Goal: Information Seeking & Learning: Learn about a topic

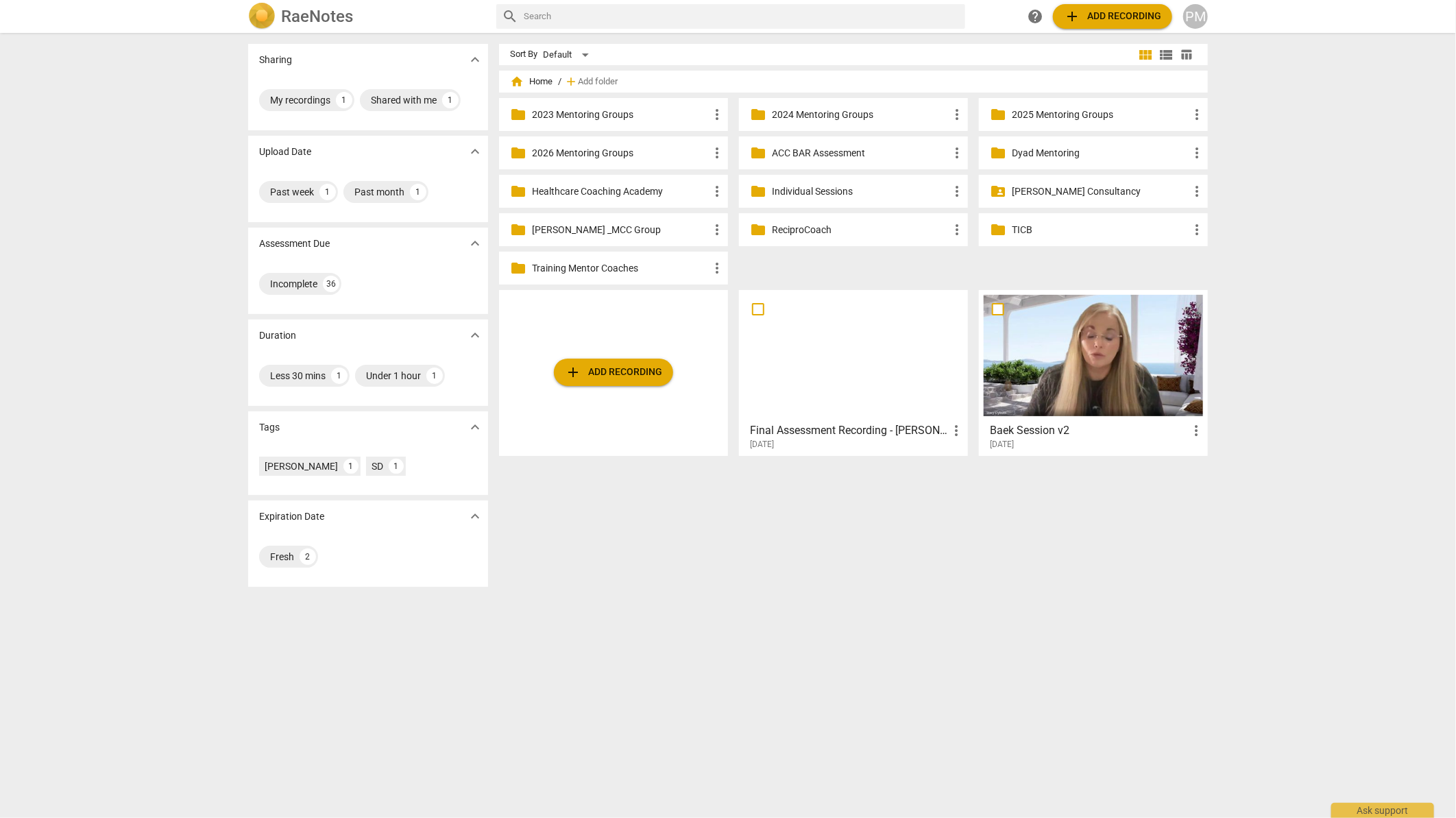
click at [645, 194] on p "Healthcare Coaching Academy" at bounding box center [620, 191] width 177 height 15
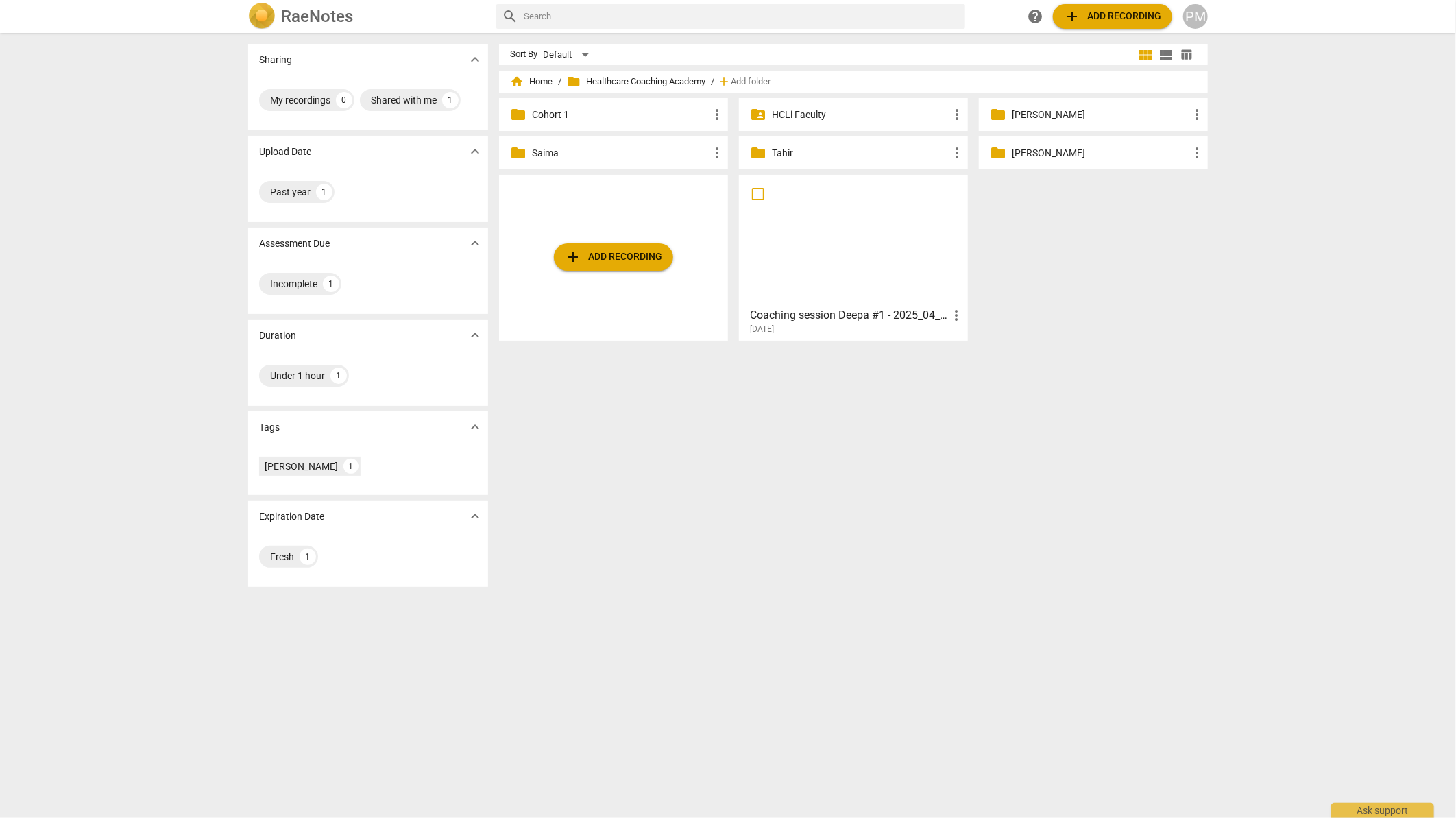
click at [780, 149] on p "Tahir" at bounding box center [859, 153] width 177 height 15
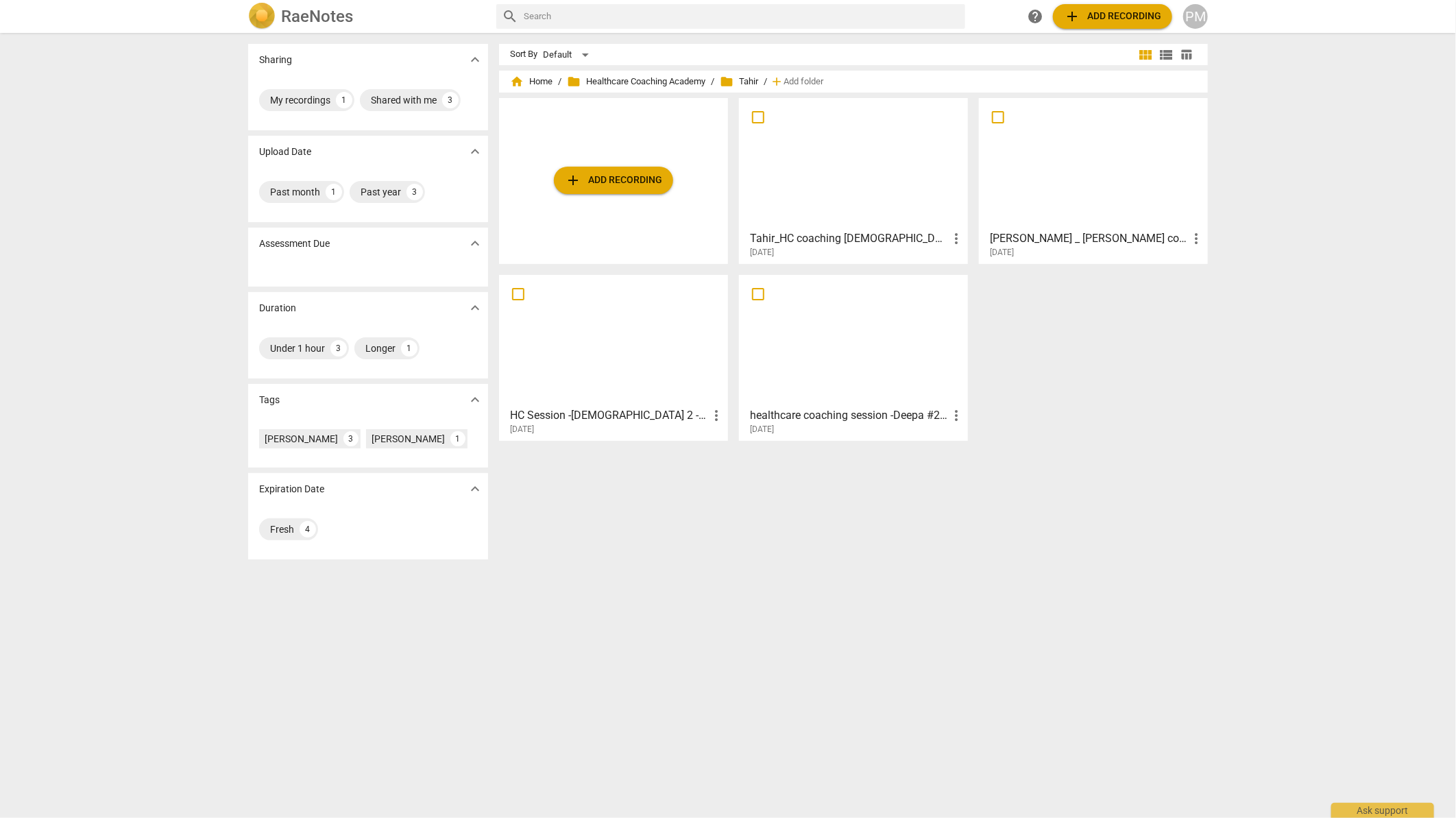
click at [863, 411] on h3 "healthcare coaching session -Deepa #2- 2025_05_16 13_58 EDT - Recording" at bounding box center [849, 415] width 199 height 16
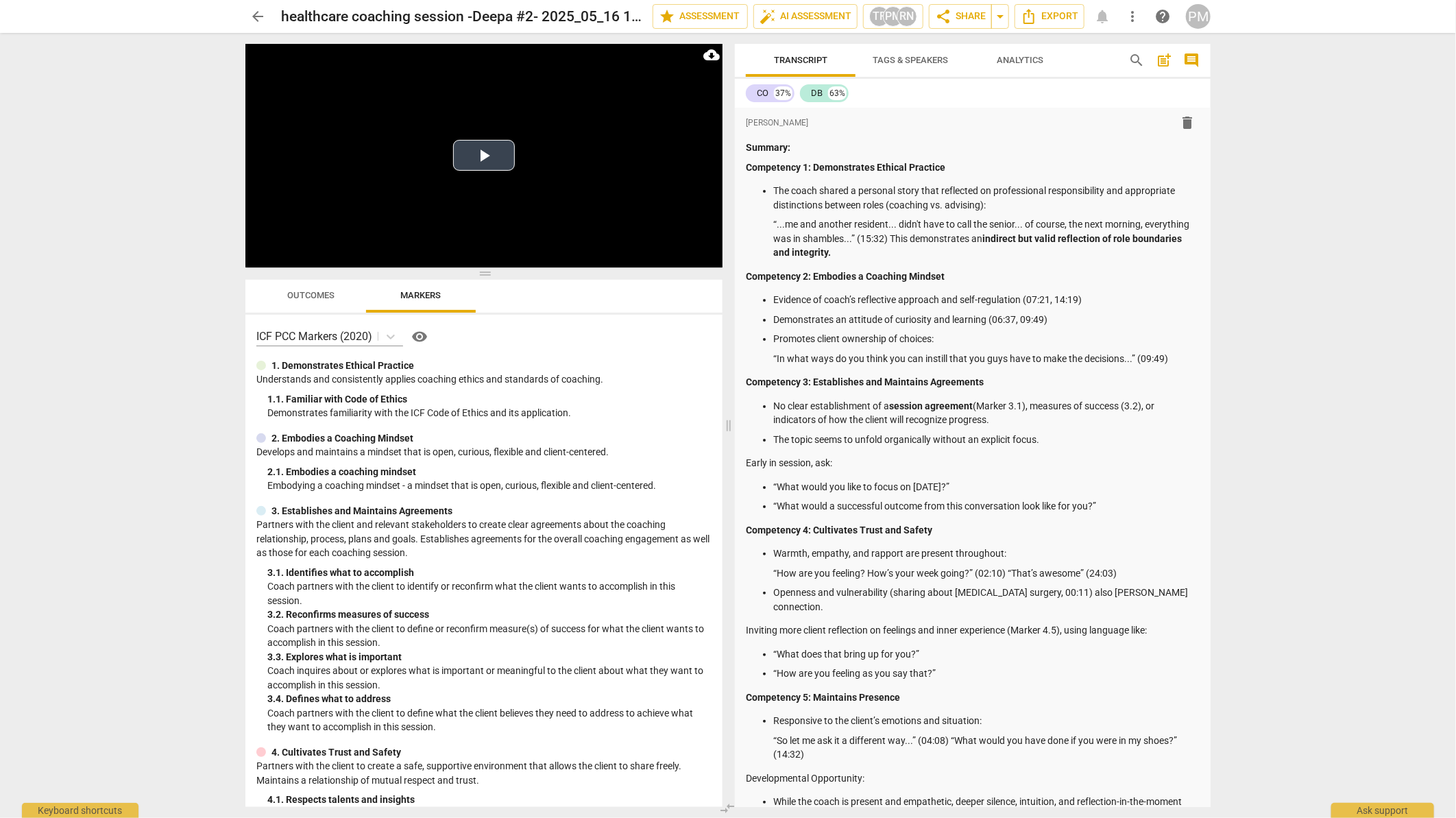
click at [476, 159] on button "Play Video" at bounding box center [484, 155] width 62 height 31
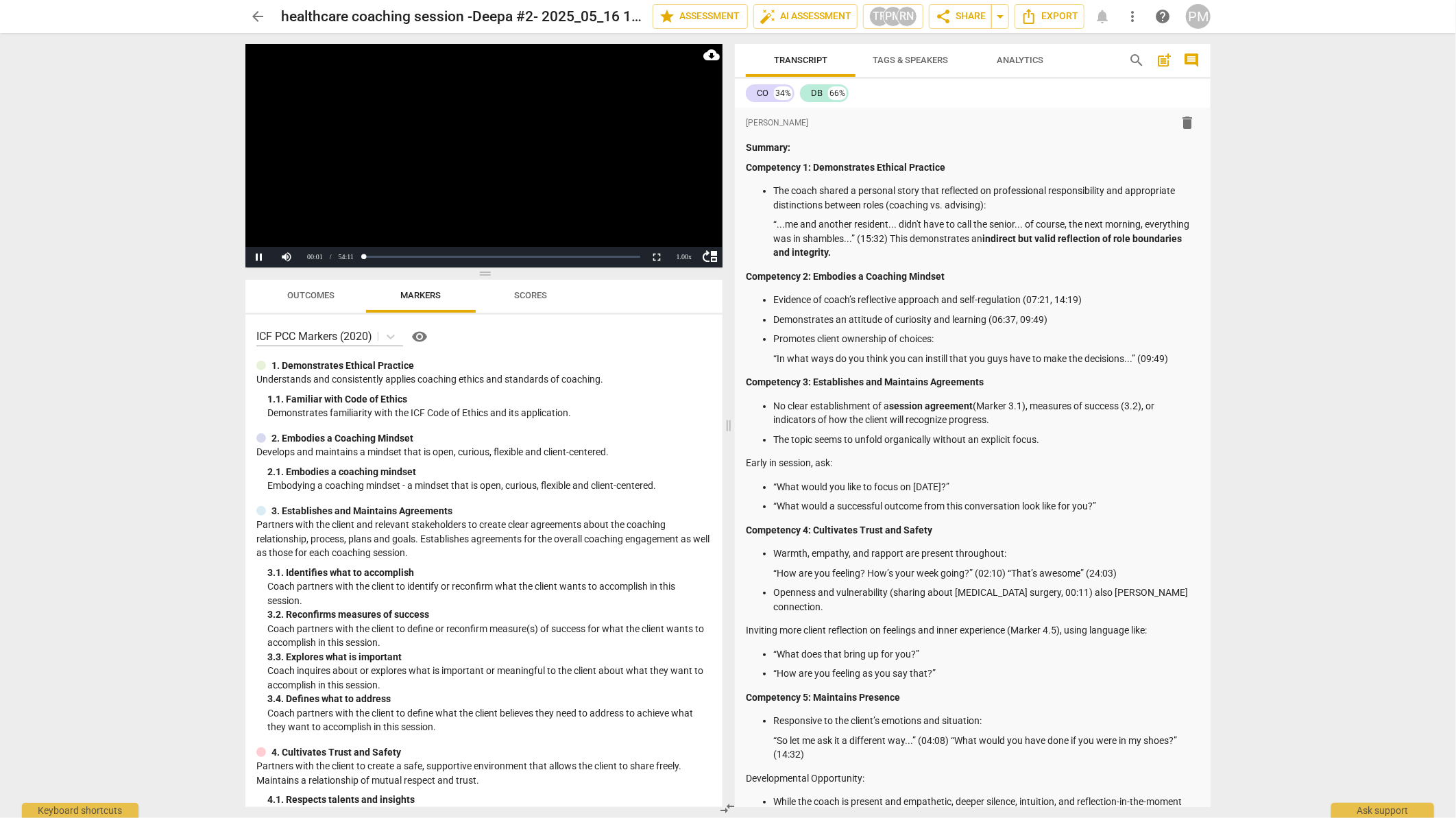
scroll to position [1299, 0]
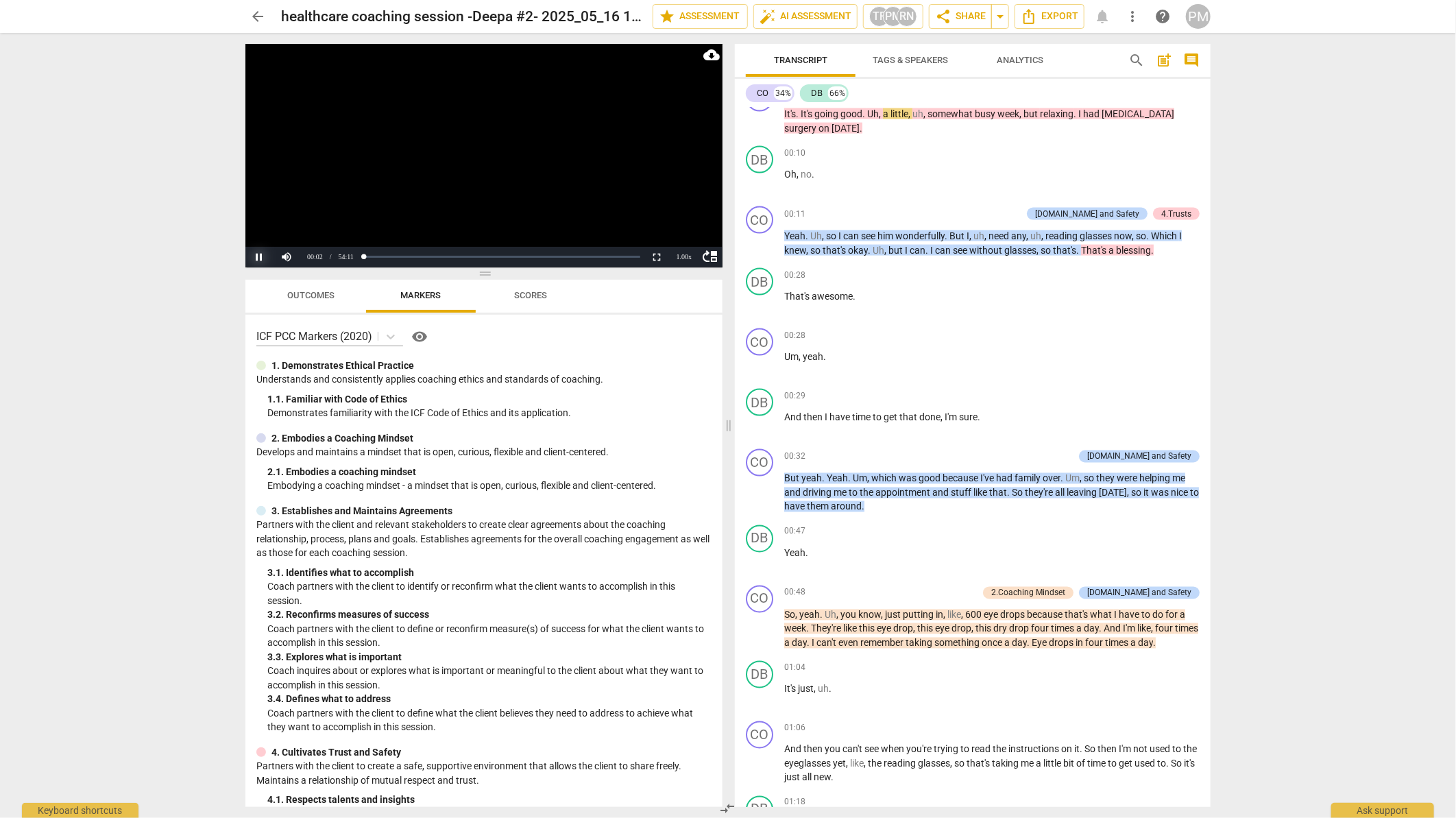
click at [255, 258] on button "Pause" at bounding box center [259, 257] width 27 height 21
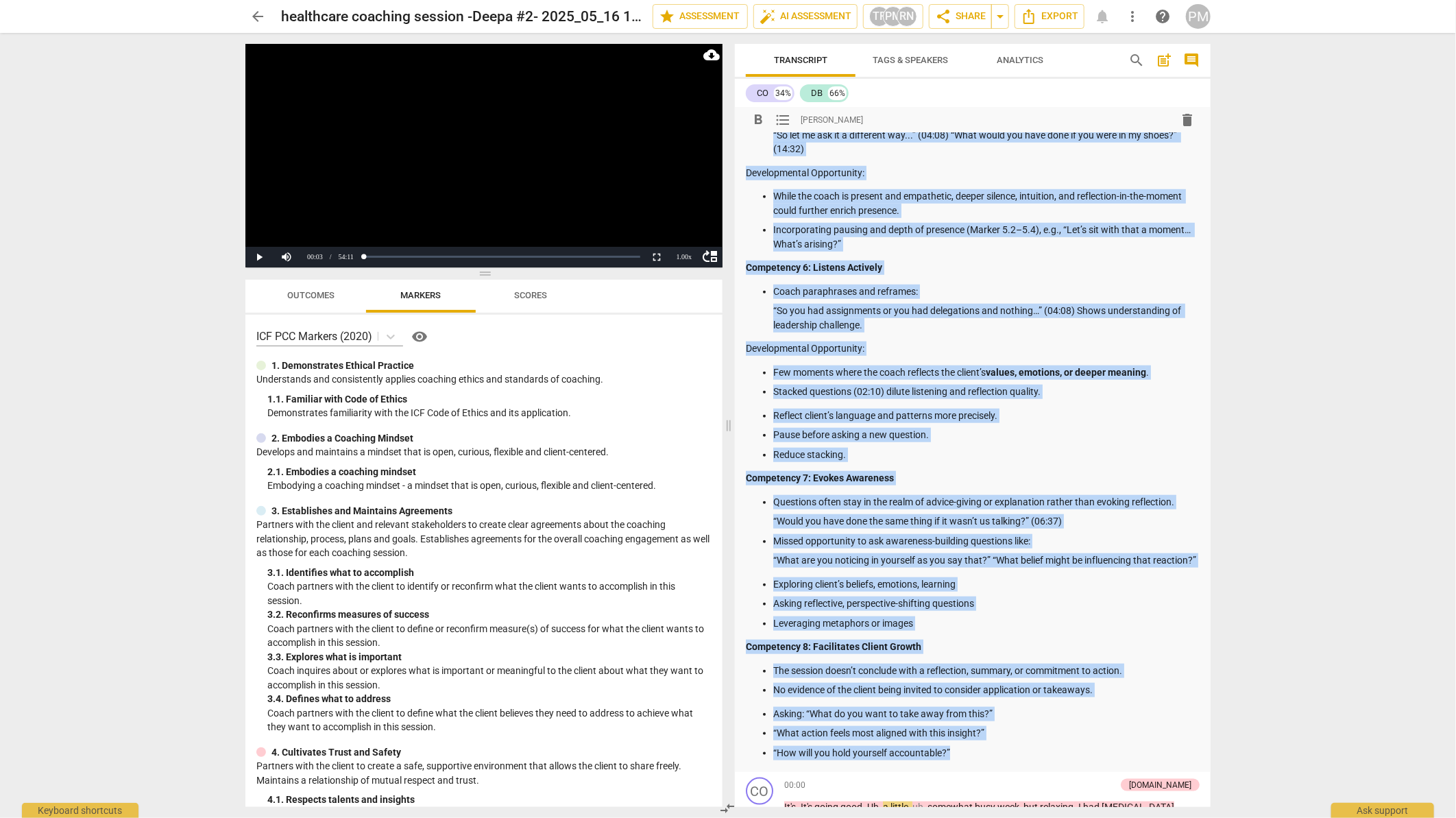
scroll to position [0, 0]
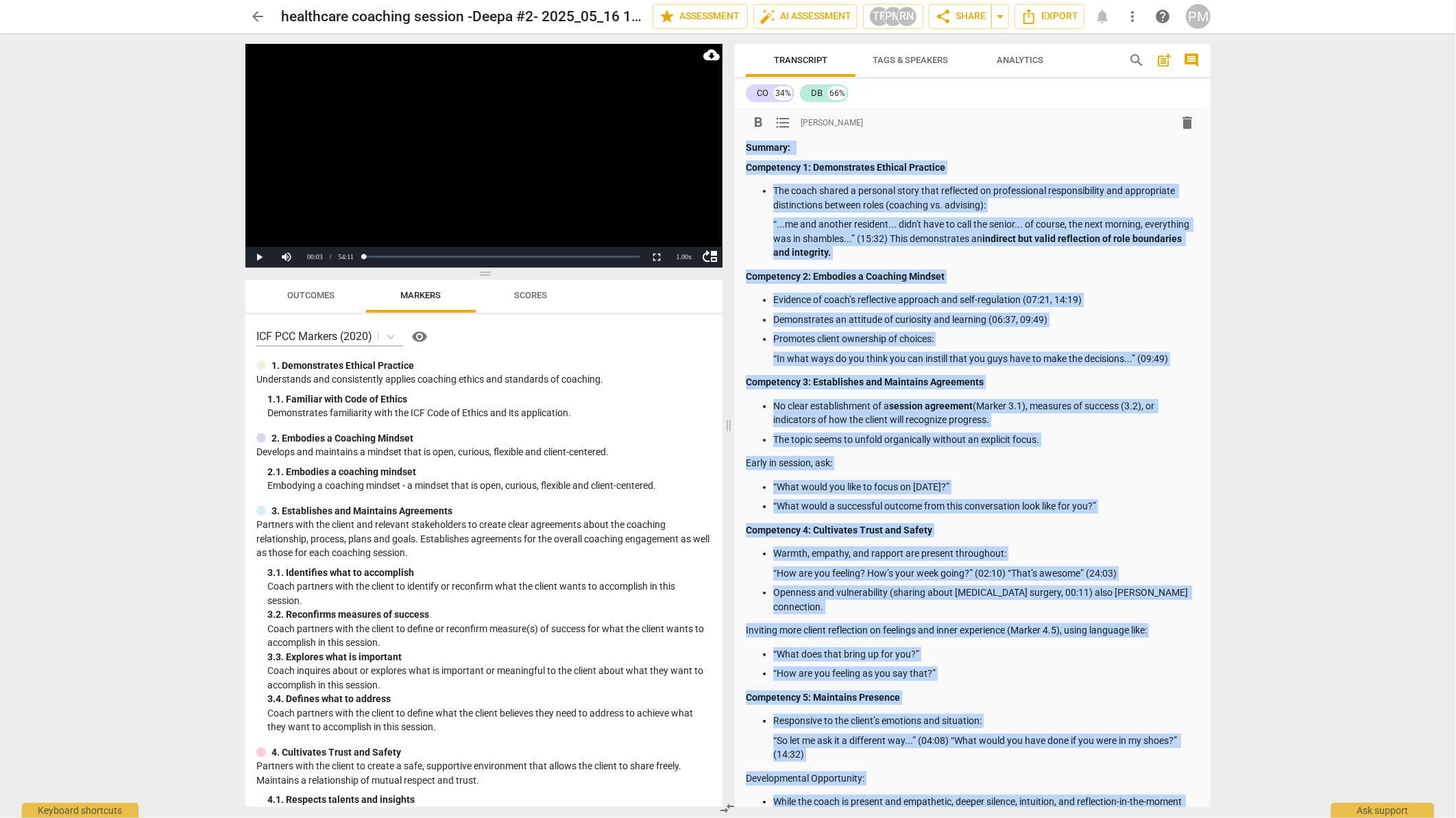
drag, startPoint x: 977, startPoint y: 562, endPoint x: 743, endPoint y: 142, distance: 480.8
click at [743, 142] on div "format_bold format_list_bulleted [PERSON_NAME] delete Summary: Competency 1: De…" at bounding box center [973, 743] width 476 height 1270
copy div "Loremip: Dolorsitam 9: Consectetura Elitsed Doeiusmo Tem incid utlabo e dolorem…"
click at [252, 17] on span "arrow_back" at bounding box center [257, 16] width 16 height 16
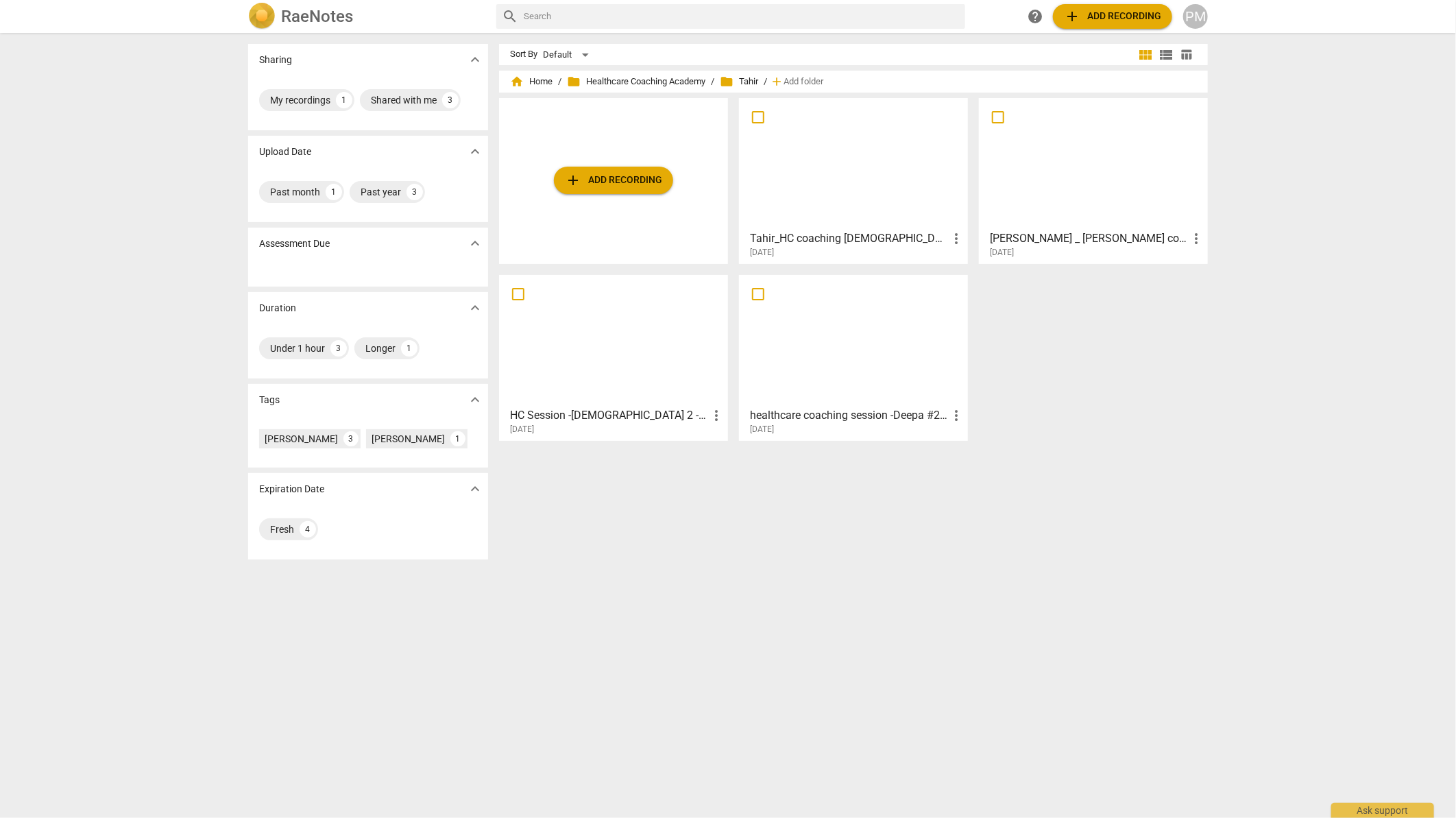
click at [631, 411] on h3 "HC Session -[DEMOGRAPHIC_DATA] 2 - 2025_05_13 14_29 EDT - Recording" at bounding box center [609, 415] width 199 height 16
click at [1056, 233] on h3 "[PERSON_NAME] _ [PERSON_NAME] coaching #2 - 2025_05_21 17_59 EDT - Recording" at bounding box center [1089, 239] width 199 height 16
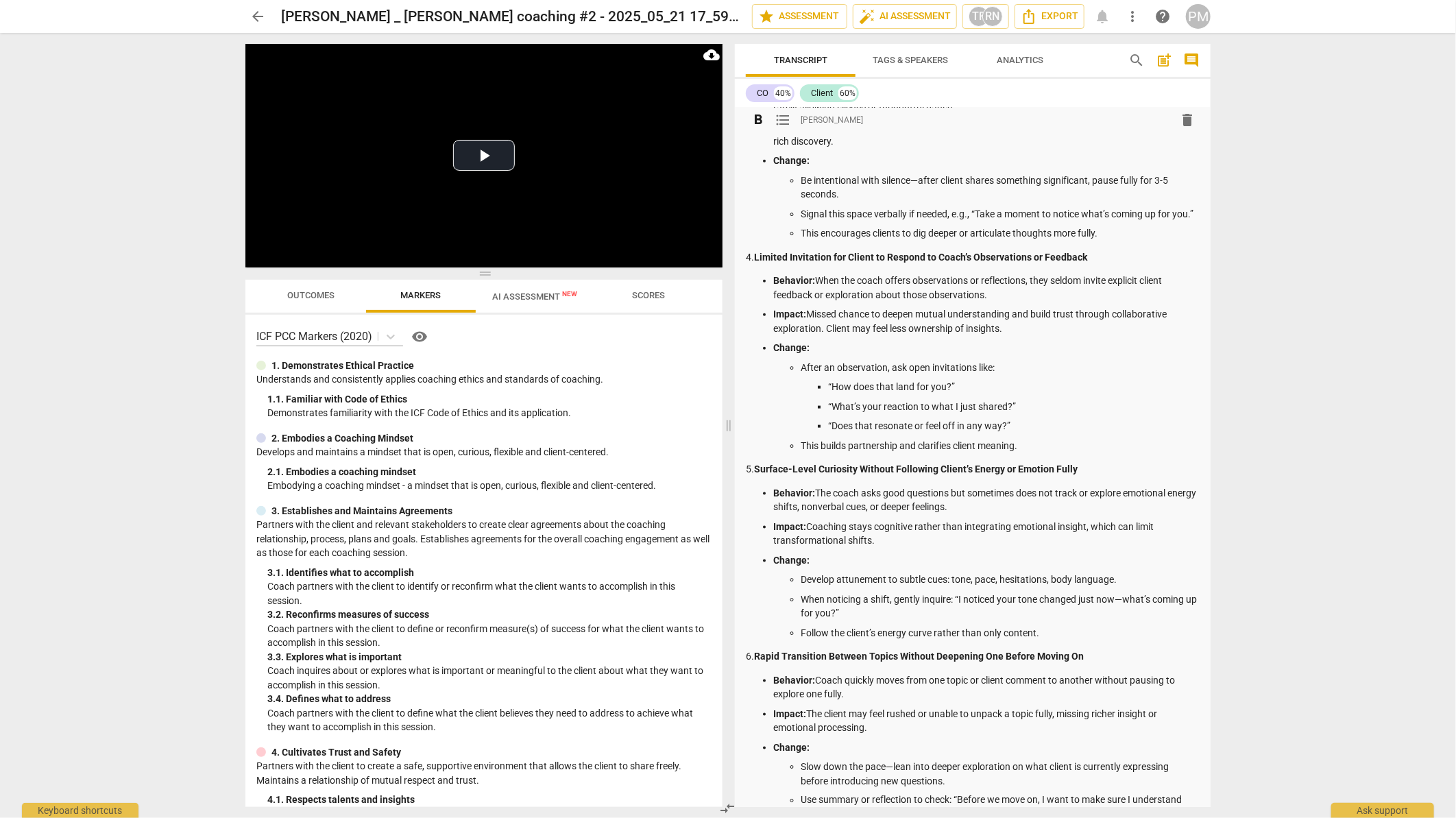
scroll to position [949, 0]
click at [259, 17] on span "arrow_back" at bounding box center [257, 16] width 16 height 16
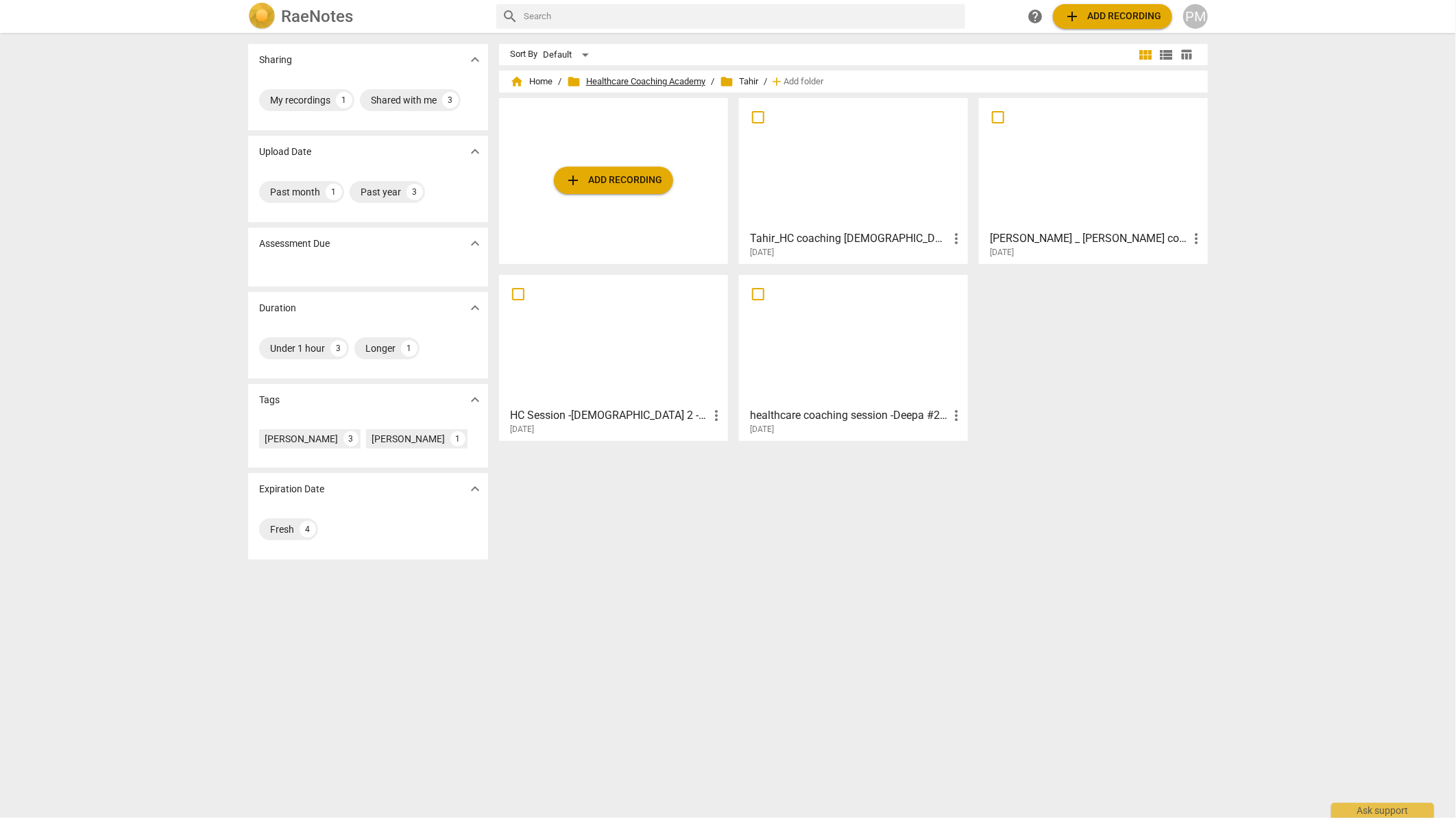
click at [665, 83] on span "folder Healthcare Coaching Academy" at bounding box center [636, 81] width 139 height 14
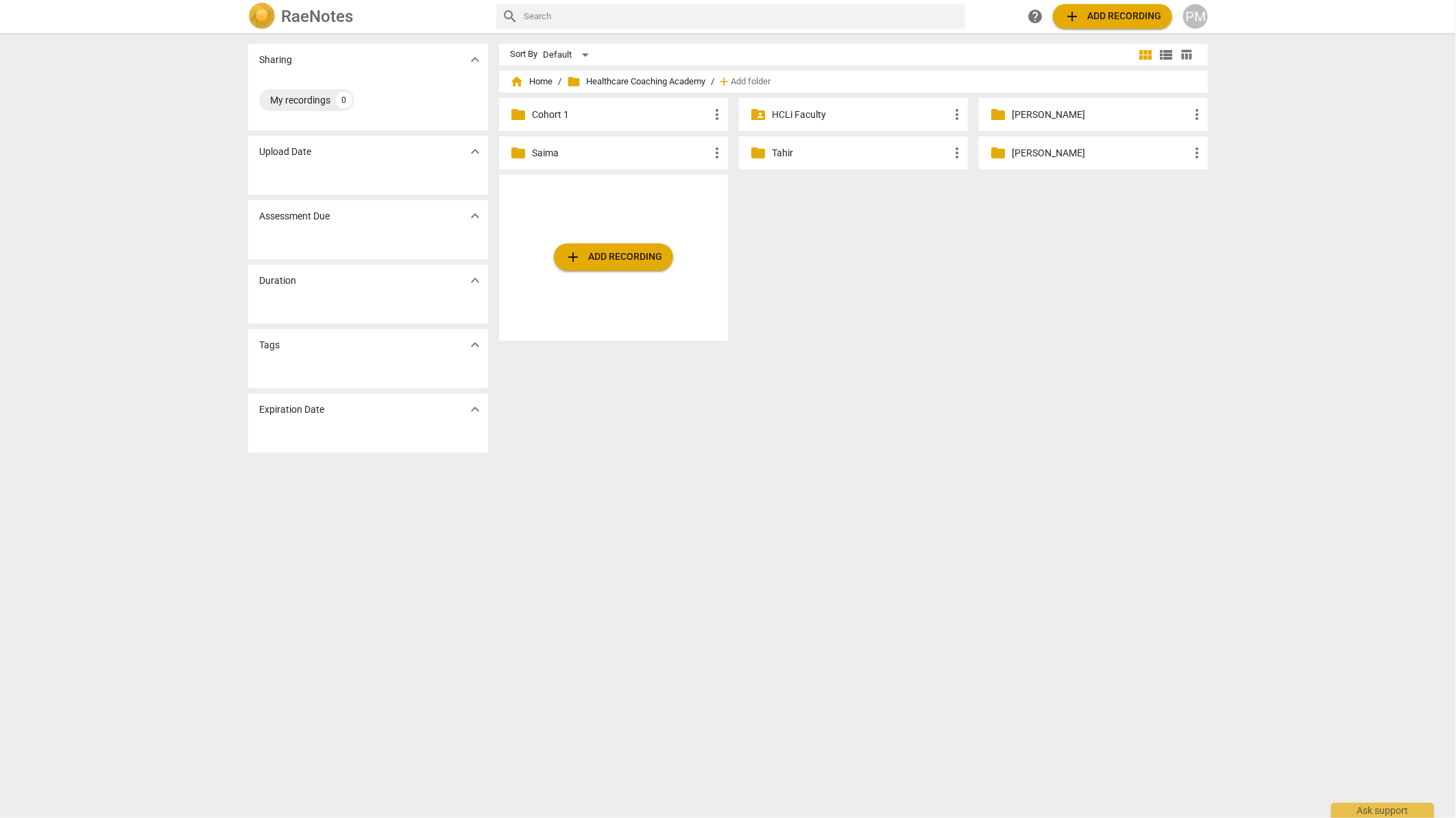
click at [556, 152] on p "Saima" at bounding box center [620, 153] width 177 height 15
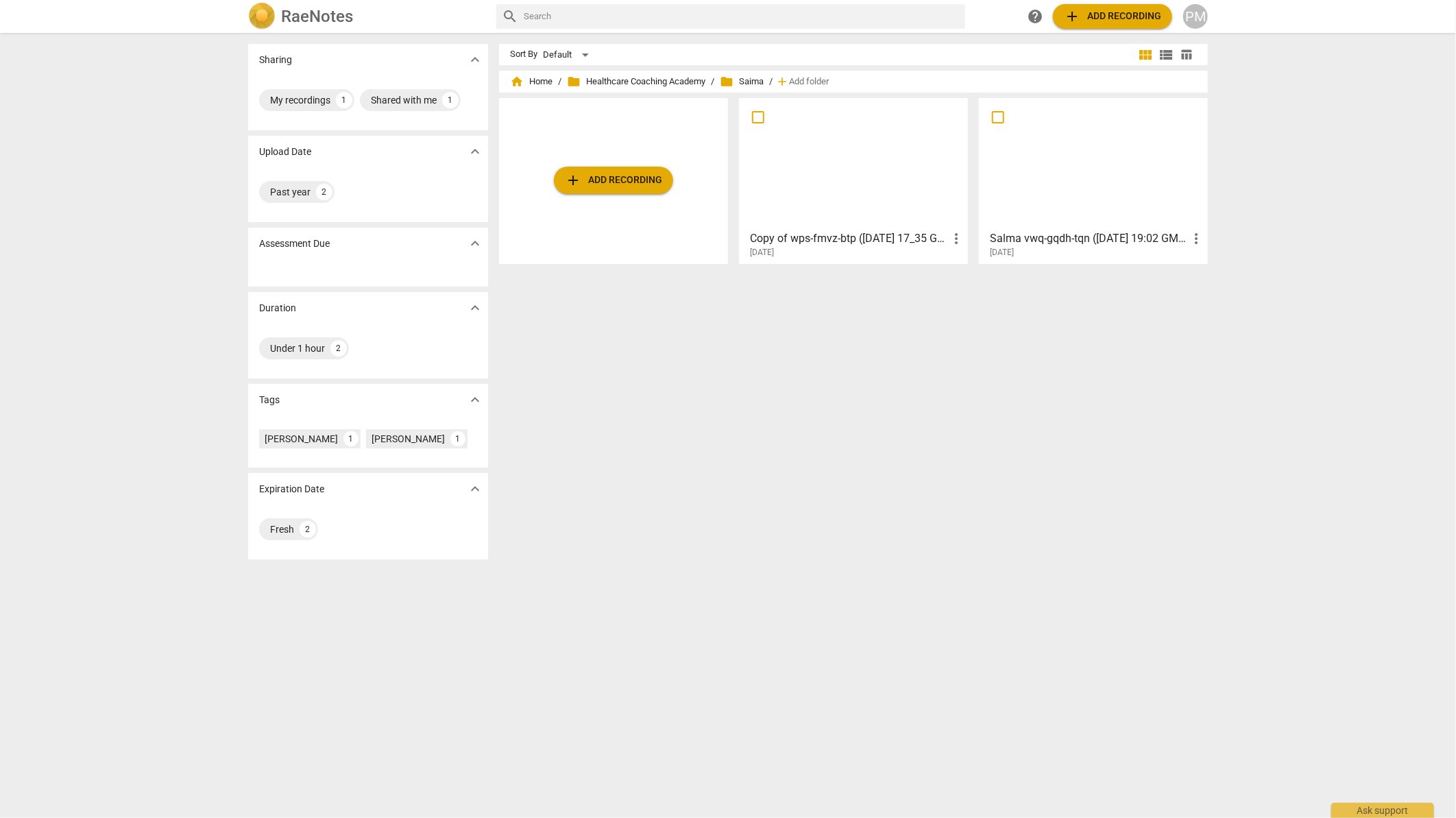
click at [1097, 176] on div at bounding box center [1093, 163] width 219 height 122
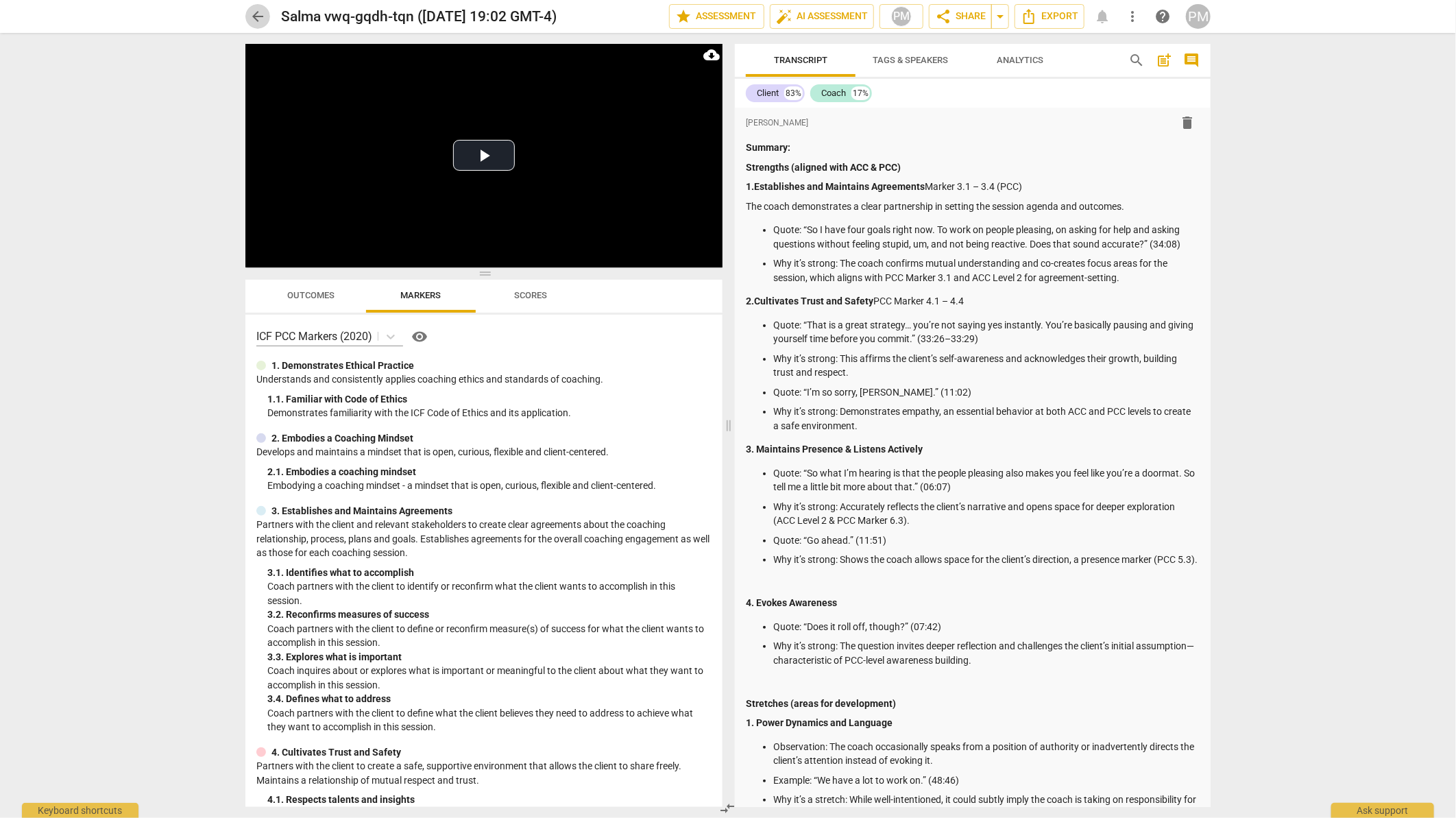
click at [258, 19] on span "arrow_back" at bounding box center [257, 16] width 16 height 16
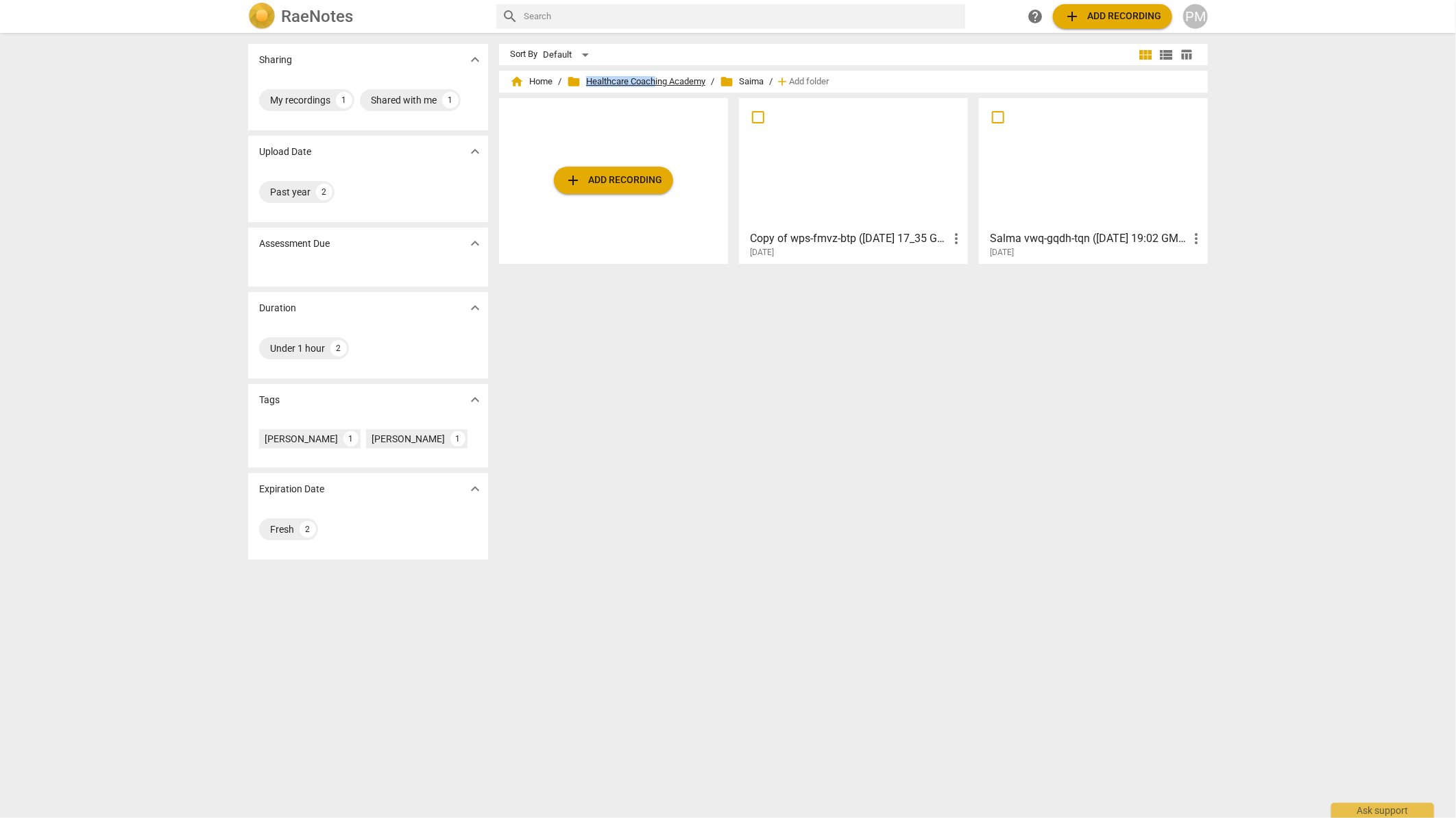
click at [654, 75] on span "folder Healthcare Coaching Academy" at bounding box center [636, 81] width 139 height 14
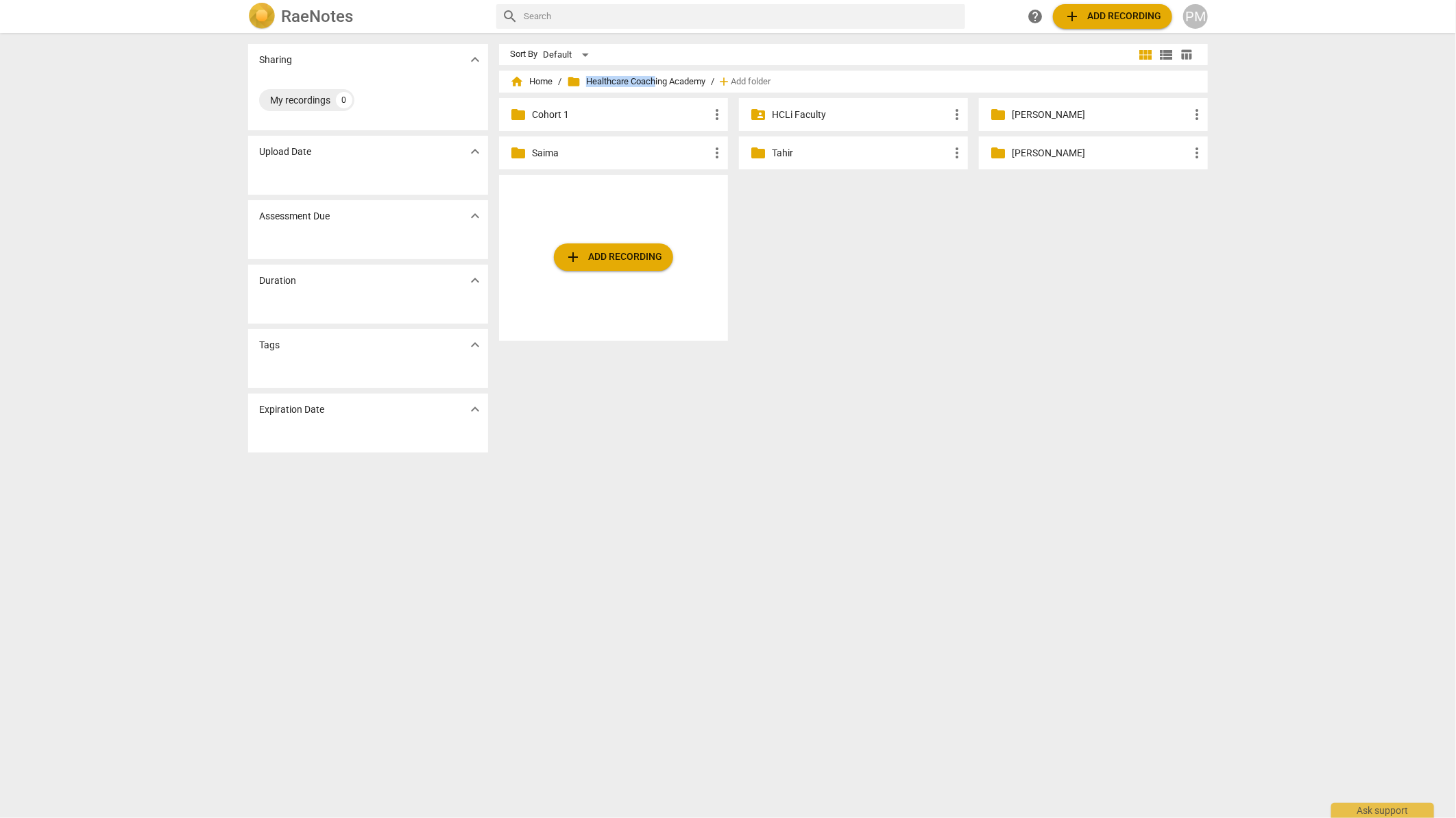
click at [1028, 112] on p "[PERSON_NAME]" at bounding box center [1100, 115] width 177 height 15
click at [783, 151] on p "Tahir" at bounding box center [859, 153] width 177 height 15
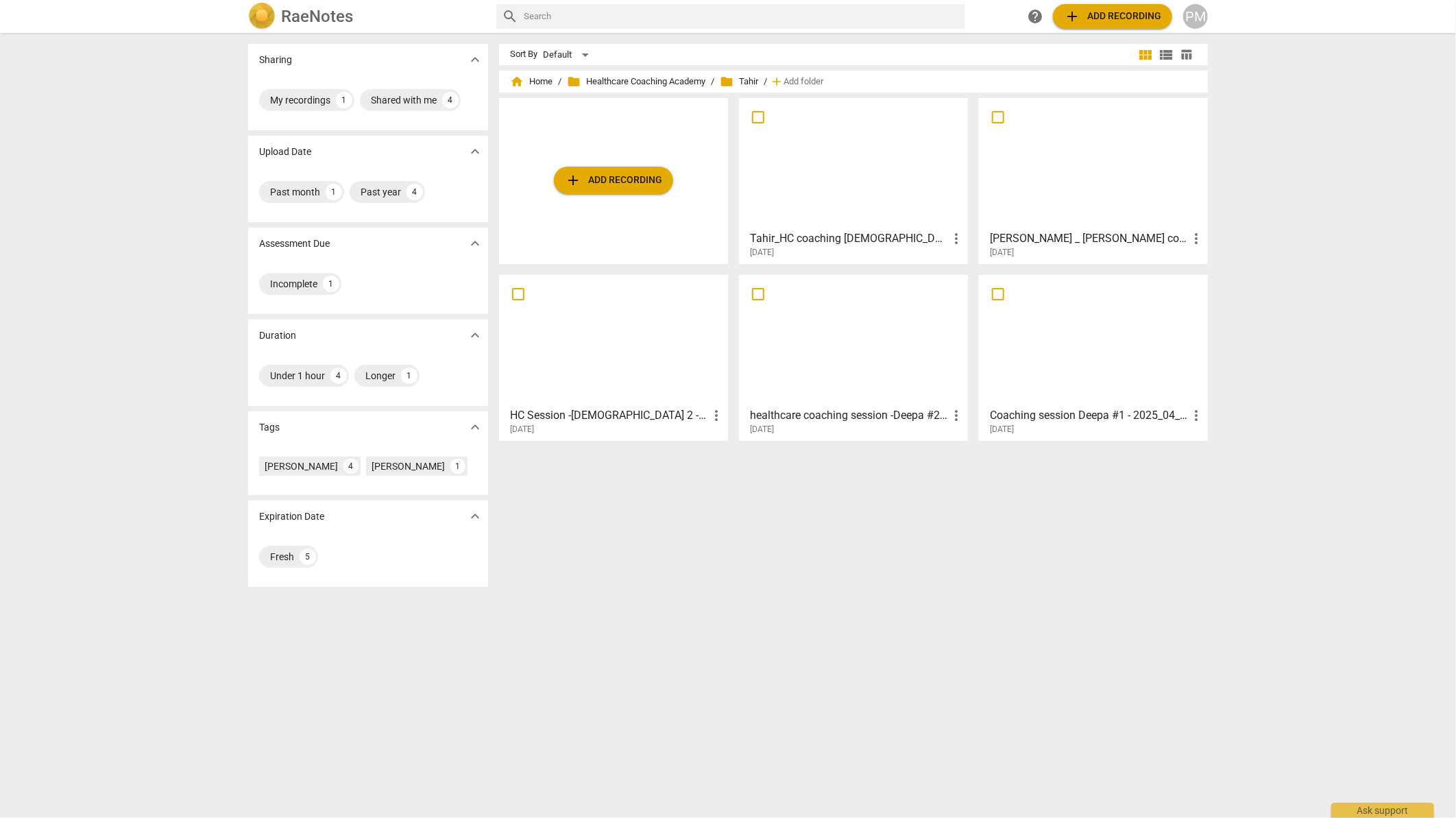
click at [65, 412] on div "Sharing expand_more My recordings 1 Shared with me 4 Upload Date expand_more Pa…" at bounding box center [728, 426] width 1456 height 784
click at [634, 79] on span "folder Healthcare Coaching Academy" at bounding box center [636, 81] width 139 height 14
